Goal: Task Accomplishment & Management: Use online tool/utility

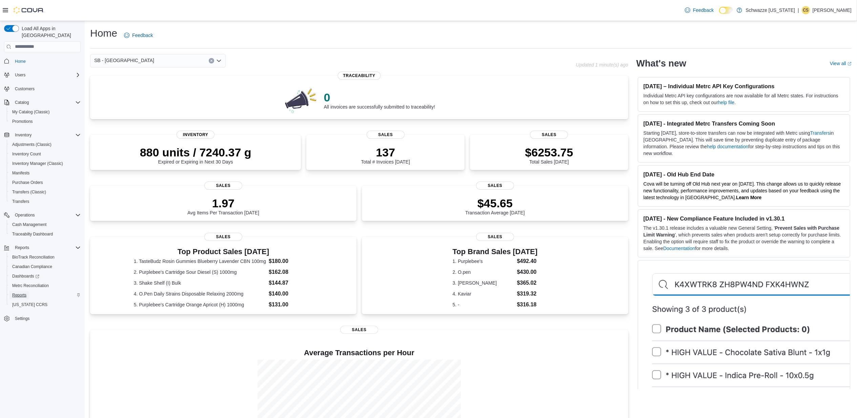
click at [17, 291] on span "Reports" at bounding box center [19, 295] width 14 height 8
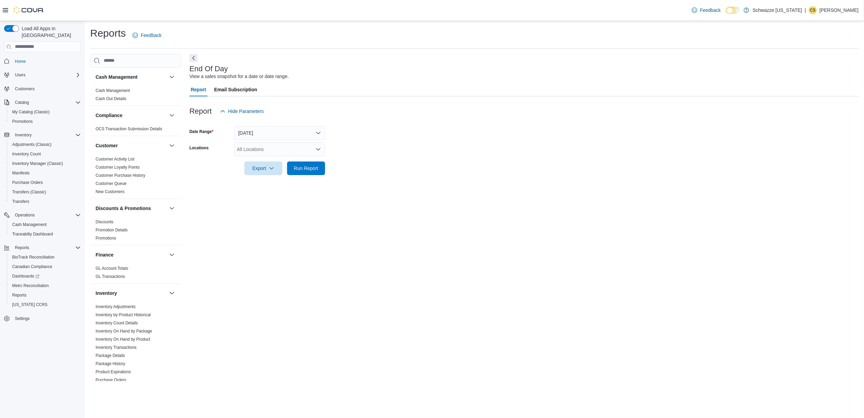
click at [289, 147] on div "All Locations" at bounding box center [279, 149] width 91 height 14
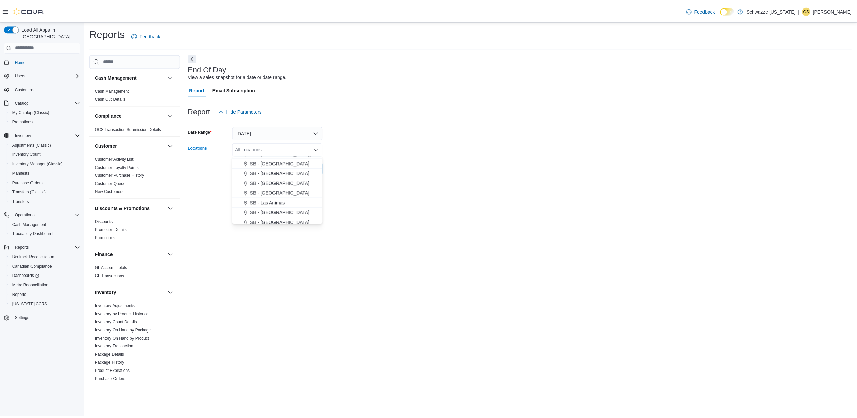
scroll to position [181, 0]
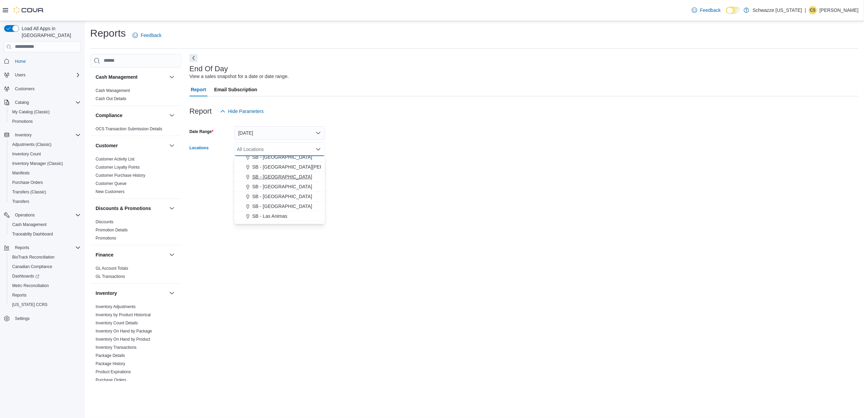
click at [281, 175] on span "SB - [GEOGRAPHIC_DATA]" at bounding box center [282, 176] width 60 height 7
click at [334, 131] on form "Date Range [DATE] Locations SB - [GEOGRAPHIC_DATA] Combo box. Selected. SB - [G…" at bounding box center [523, 146] width 669 height 57
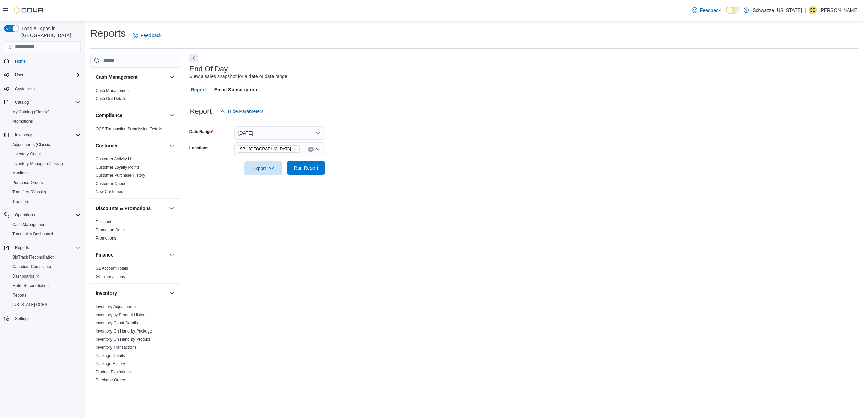
click at [300, 170] on span "Run Report" at bounding box center [306, 167] width 24 height 7
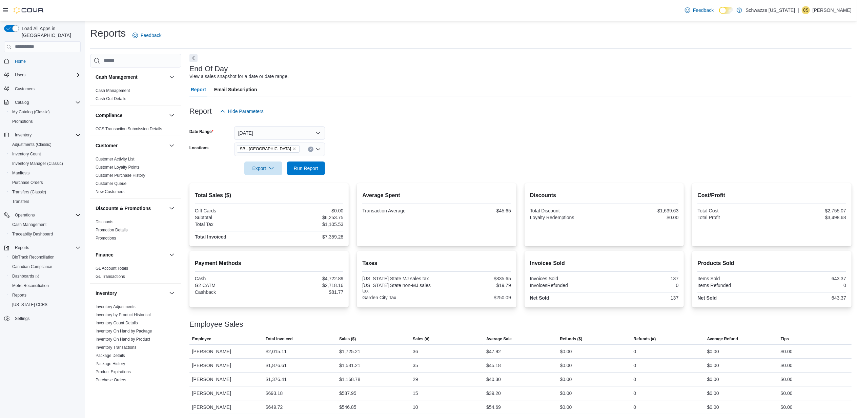
click at [298, 125] on div at bounding box center [520, 122] width 662 height 8
click at [285, 136] on button "[DATE]" at bounding box center [279, 133] width 91 height 14
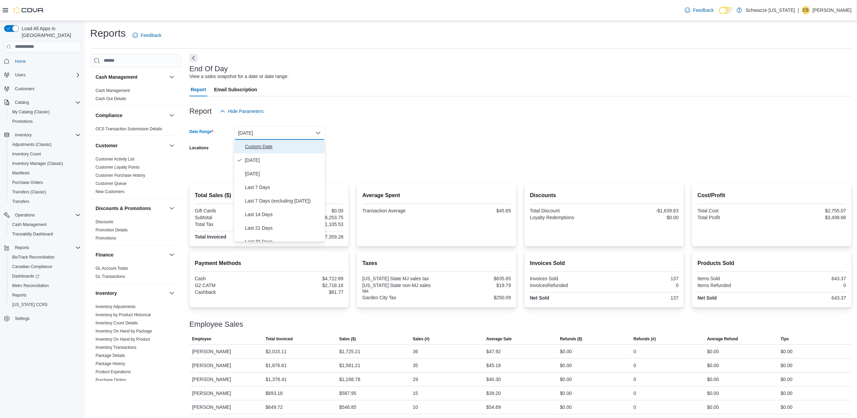
click at [264, 144] on span "Custom Date" at bounding box center [283, 146] width 77 height 8
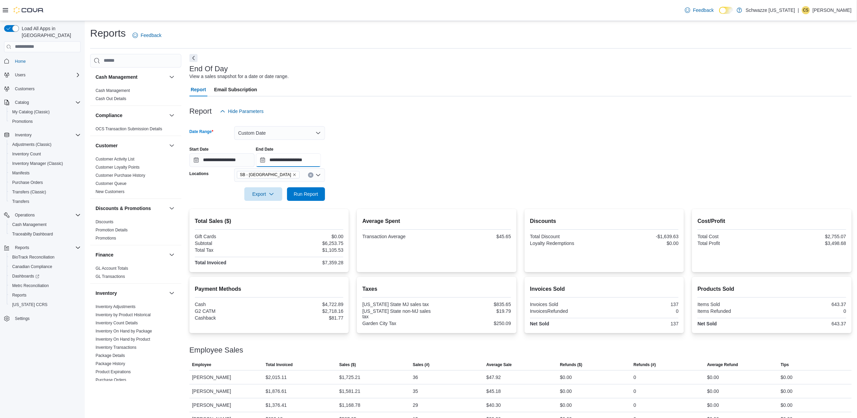
click at [321, 159] on input "**********" at bounding box center [288, 160] width 65 height 14
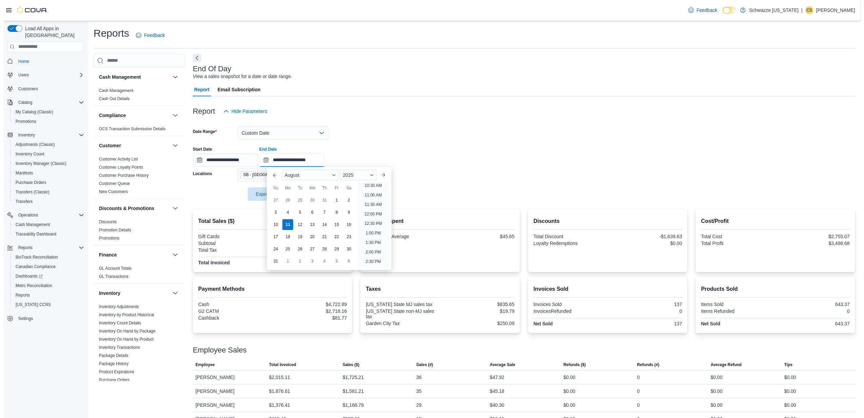
scroll to position [192, 0]
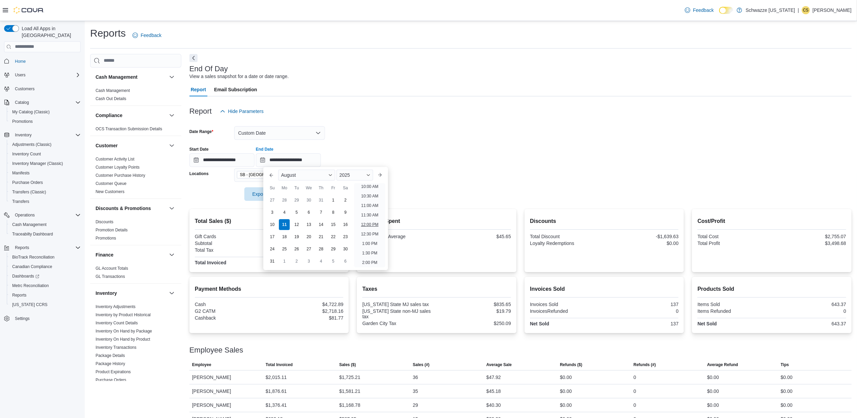
click at [365, 222] on li "12:00 PM" at bounding box center [369, 224] width 23 height 8
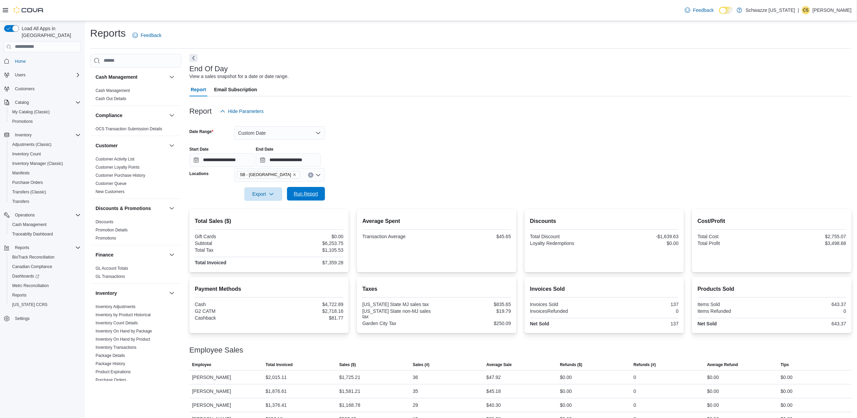
click at [309, 197] on span "Run Report" at bounding box center [306, 194] width 30 height 14
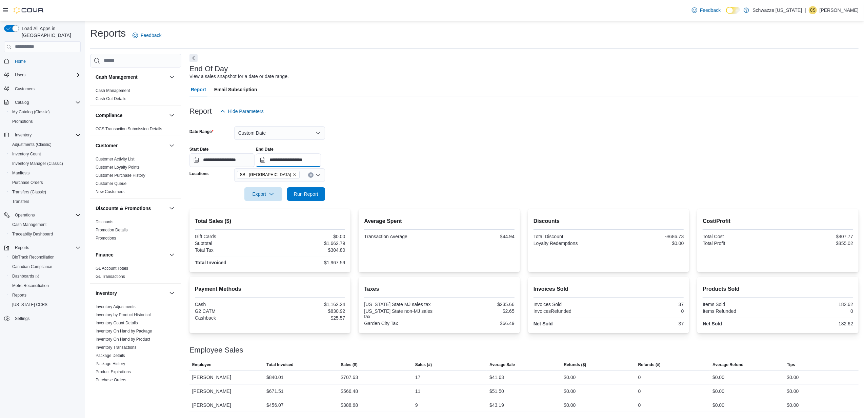
click at [321, 159] on input "**********" at bounding box center [288, 160] width 65 height 14
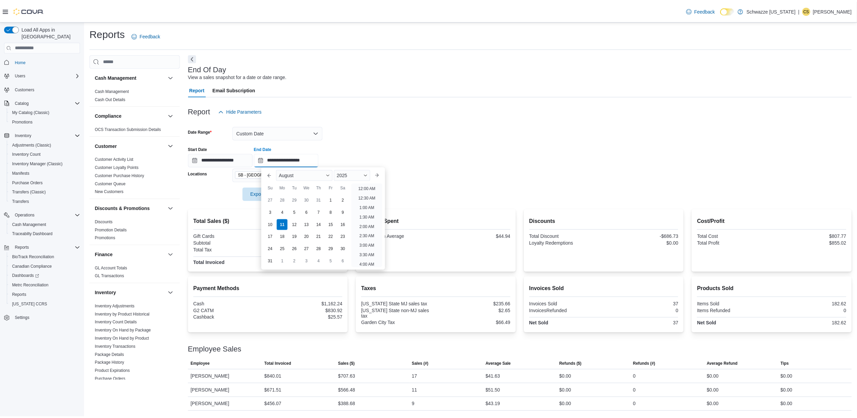
scroll to position [249, 0]
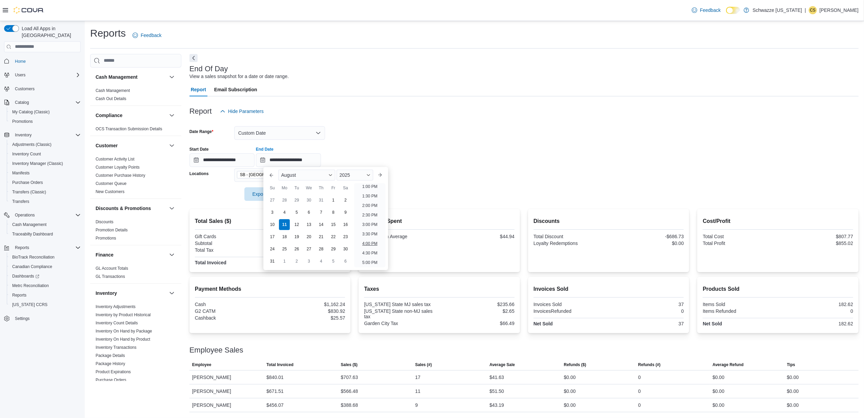
click at [368, 239] on li "4:00 PM" at bounding box center [370, 243] width 21 height 8
type input "**********"
click at [305, 194] on span "Run Report" at bounding box center [306, 193] width 24 height 7
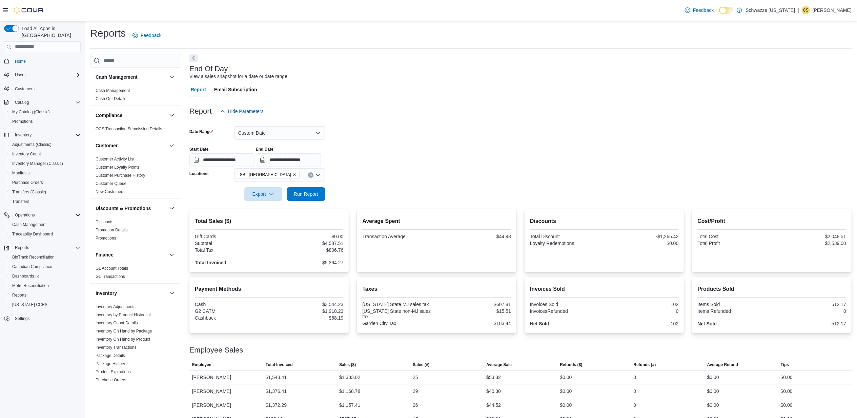
scroll to position [28, 0]
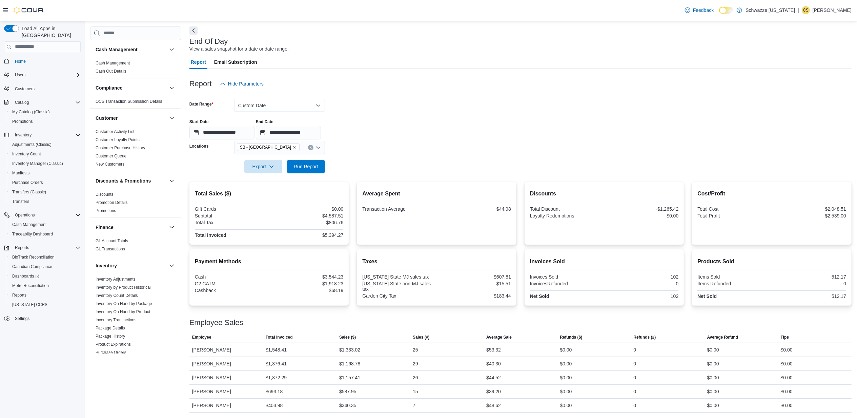
click at [305, 102] on button "Custom Date" at bounding box center [279, 106] width 91 height 14
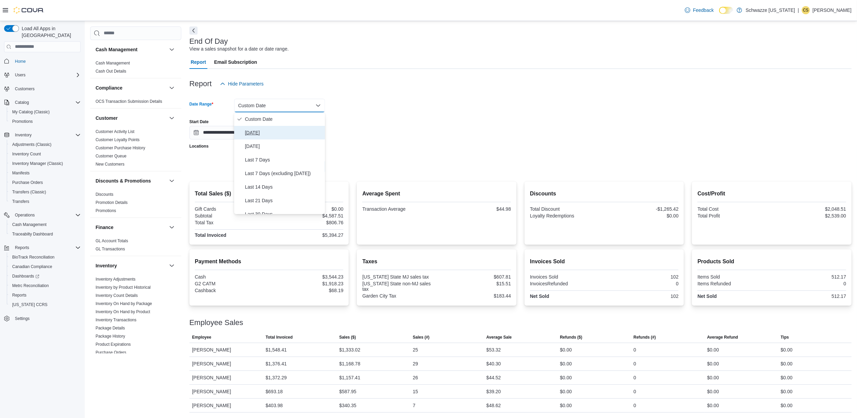
click at [256, 132] on span "[DATE]" at bounding box center [283, 132] width 77 height 8
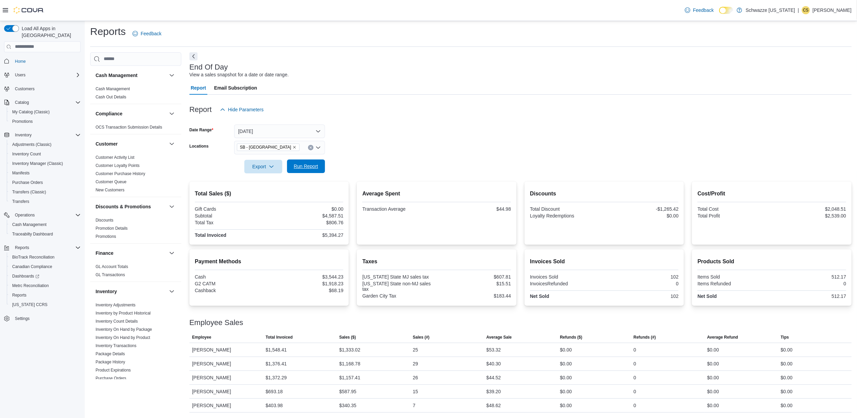
drag, startPoint x: 306, startPoint y: 174, endPoint x: 311, endPoint y: 166, distance: 8.7
click at [311, 166] on div "Report Hide Parameters Date Range [DATE] Locations SB - Garden City Export Run …" at bounding box center [520, 254] width 662 height 318
click at [312, 163] on span "Run Report" at bounding box center [306, 166] width 24 height 7
